Goal: Check status: Check status

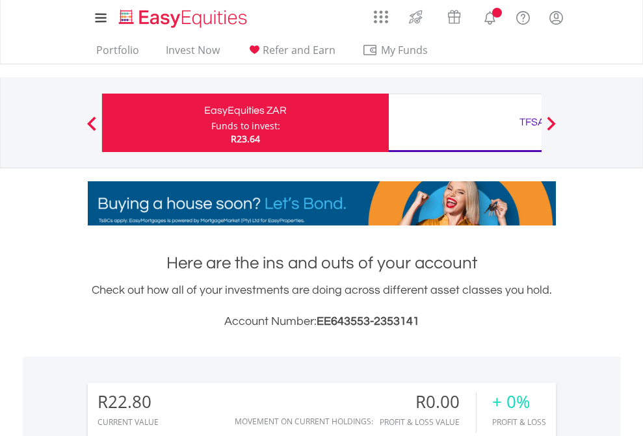
scroll to position [125, 204]
click at [211, 123] on div "Funds to invest:" at bounding box center [245, 126] width 69 height 13
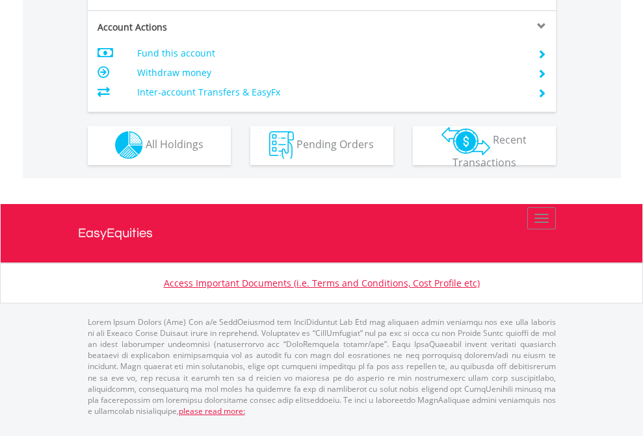
scroll to position [1215, 0]
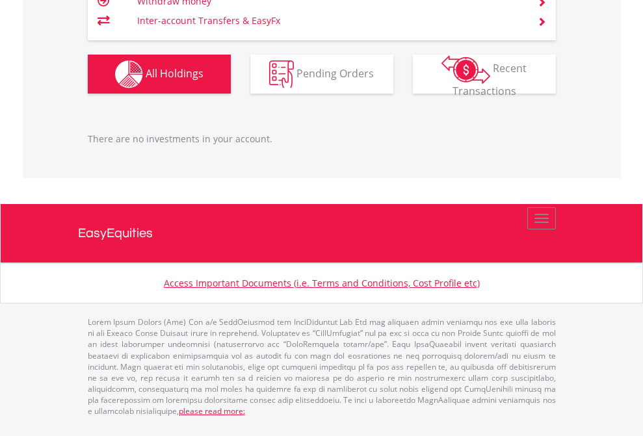
scroll to position [125, 204]
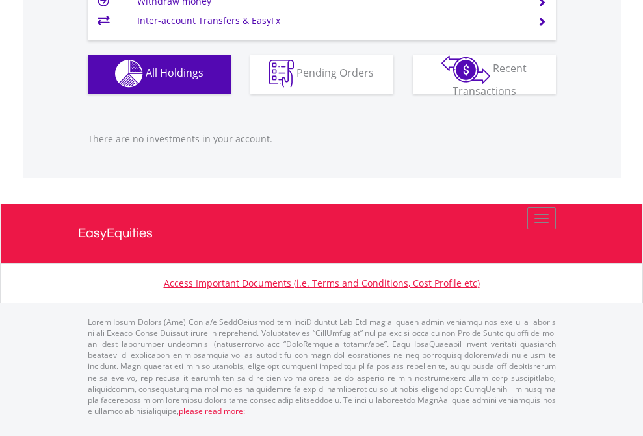
scroll to position [125, 204]
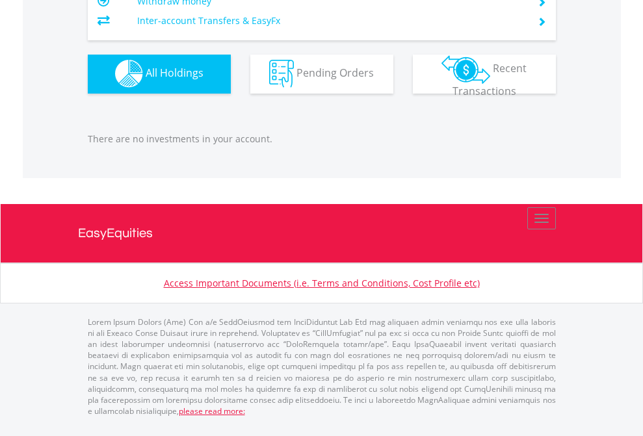
scroll to position [125, 204]
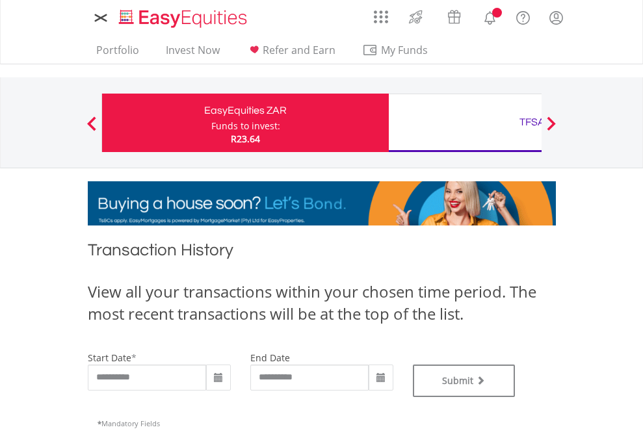
type input "**********"
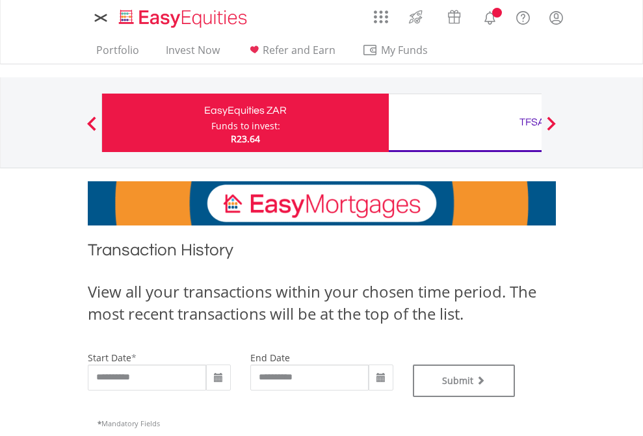
type input "**********"
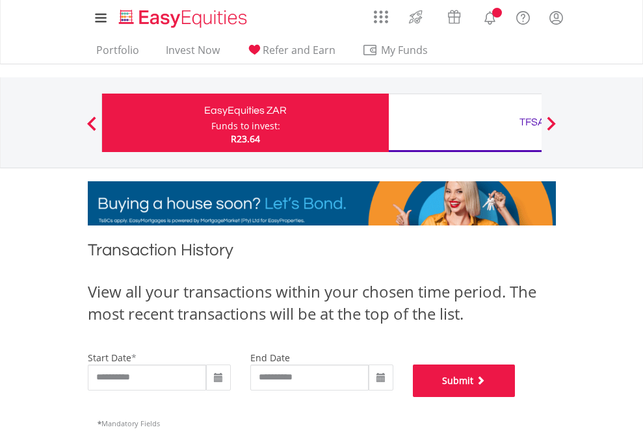
click at [515, 397] on button "Submit" at bounding box center [464, 381] width 103 height 32
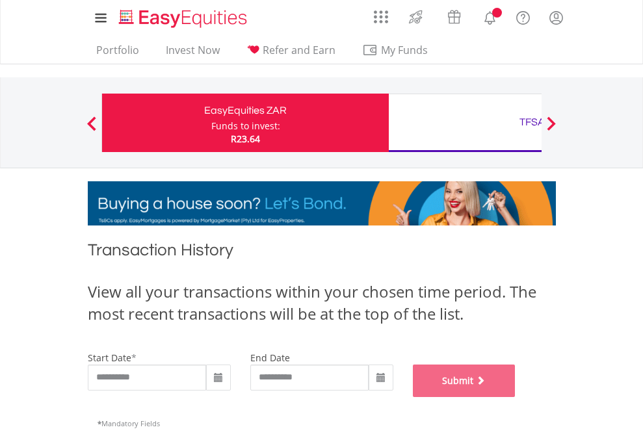
scroll to position [527, 0]
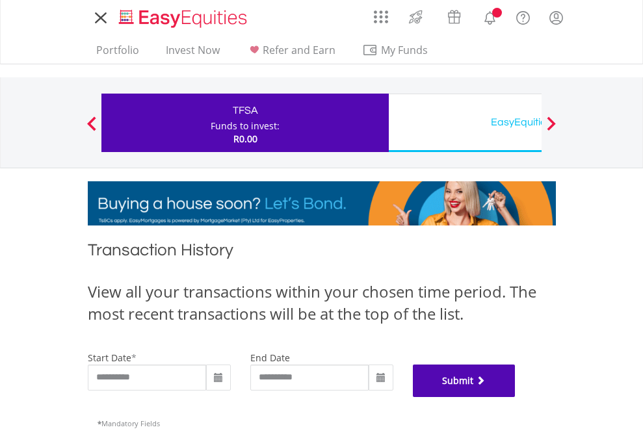
click at [515, 397] on button "Submit" at bounding box center [464, 381] width 103 height 32
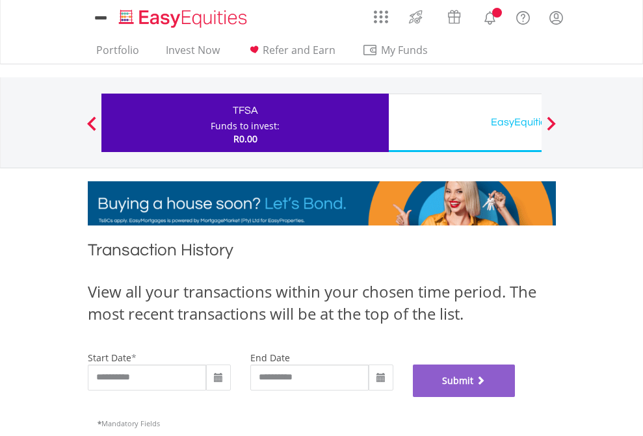
scroll to position [527, 0]
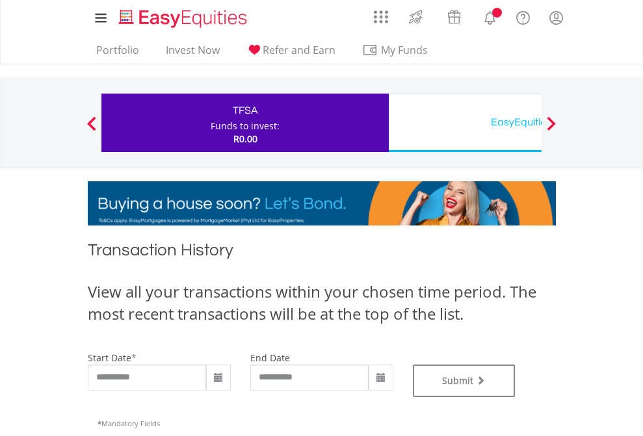
click at [465, 123] on div "EasyEquities USD" at bounding box center [531, 122] width 271 height 18
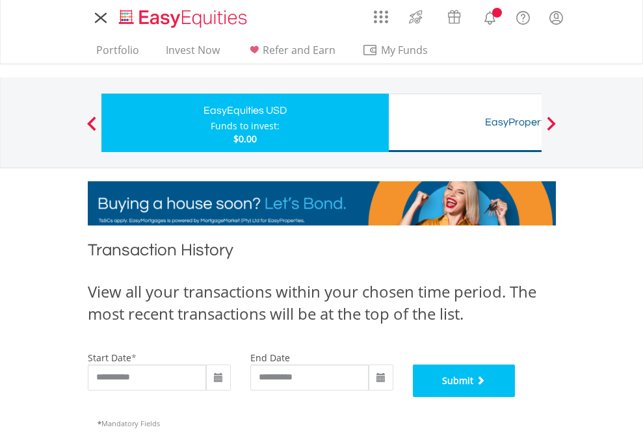
click at [515, 397] on button "Submit" at bounding box center [464, 381] width 103 height 32
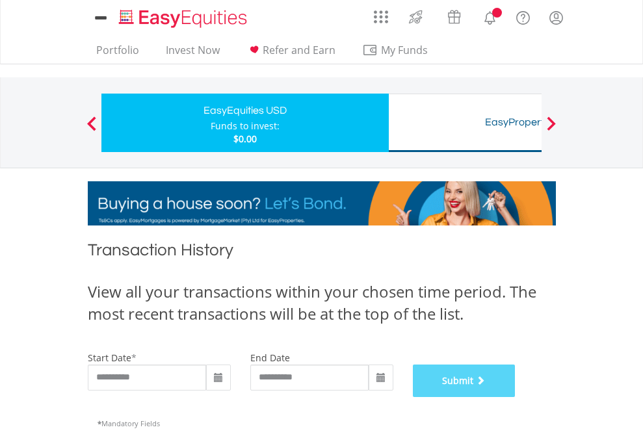
scroll to position [527, 0]
